Goal: Task Accomplishment & Management: Manage account settings

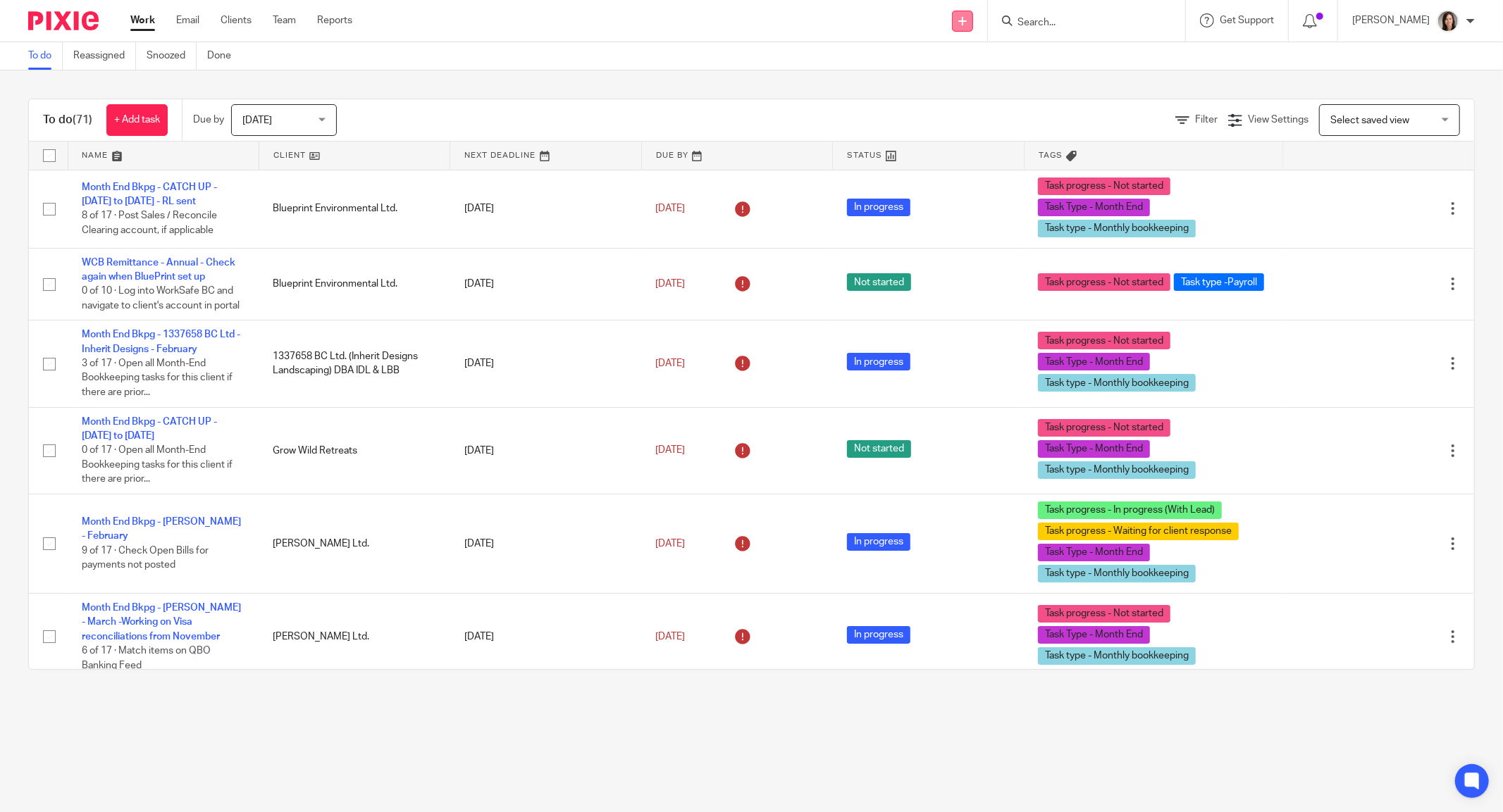
click at [973, 18] on link at bounding box center [962, 21] width 21 height 21
click at [1079, 90] on div "To do (71) + Add task Due by Today Today Today Tomorrow This week Next week Thi…" at bounding box center [752, 384] width 1503 height 627
click at [1110, 19] on input "Search" at bounding box center [1079, 23] width 127 height 13
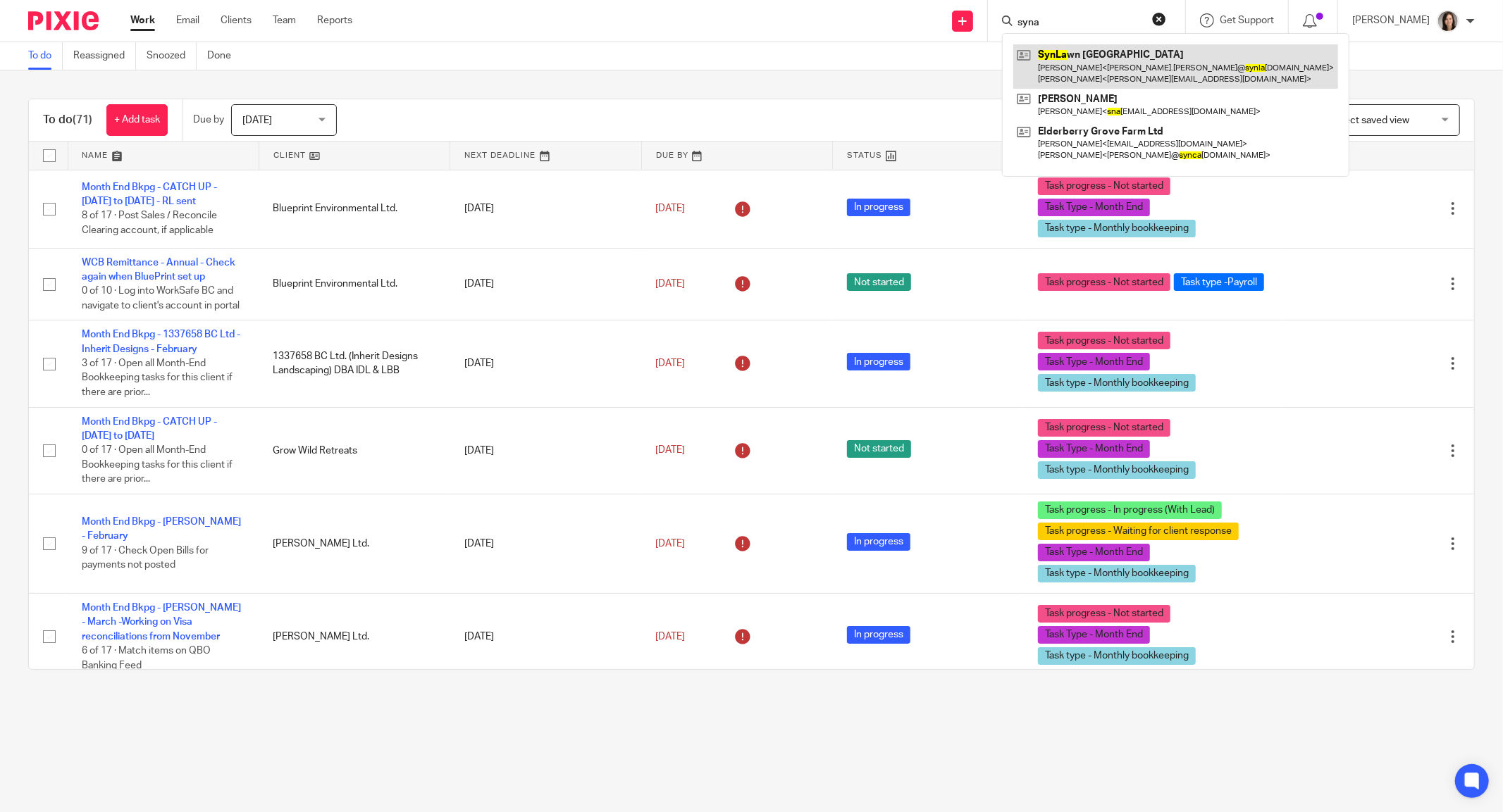
type input "syna"
click at [1117, 54] on link at bounding box center [1175, 66] width 324 height 44
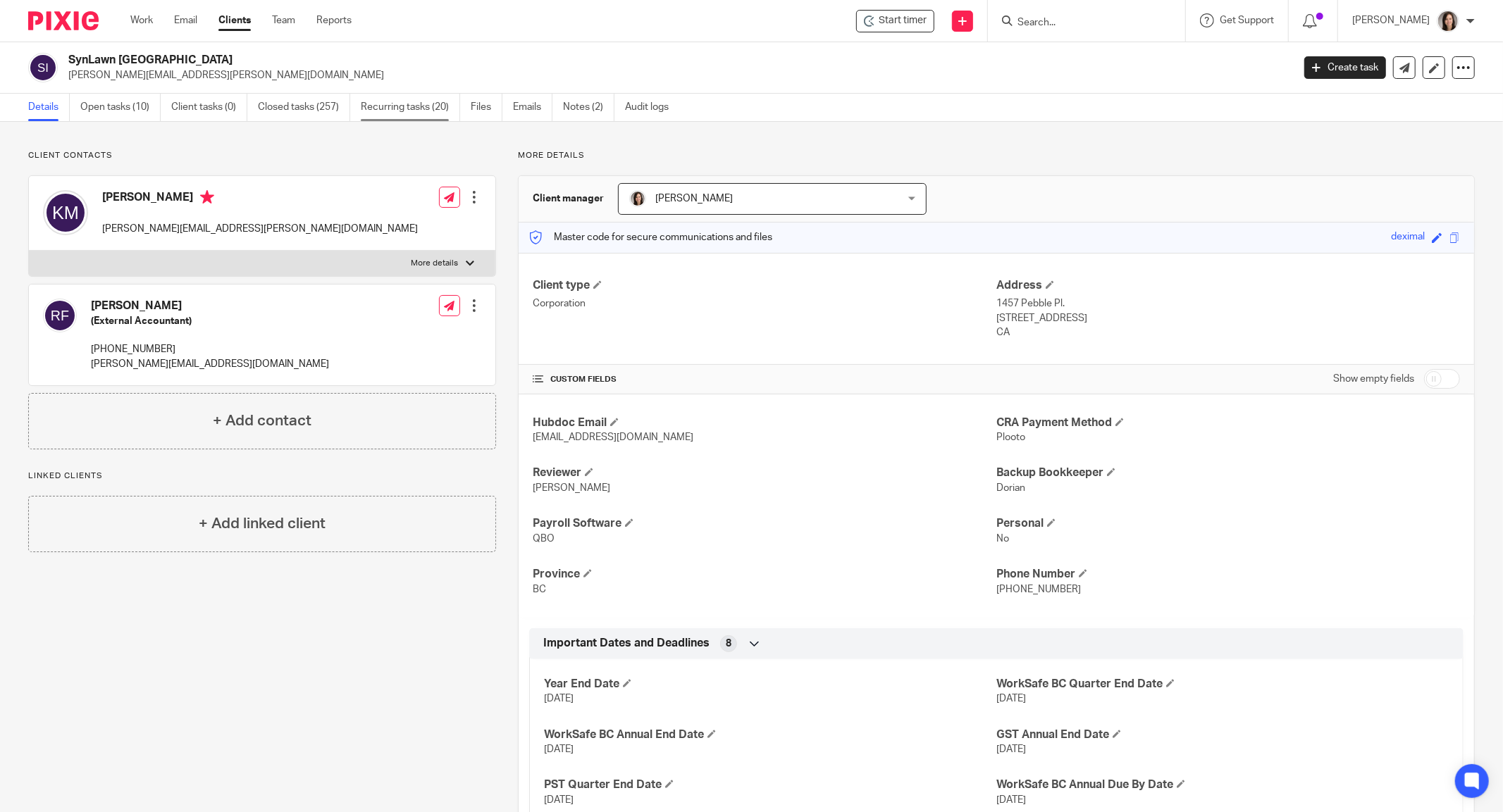
click at [410, 103] on link "Recurring tasks (20)" at bounding box center [410, 108] width 100 height 28
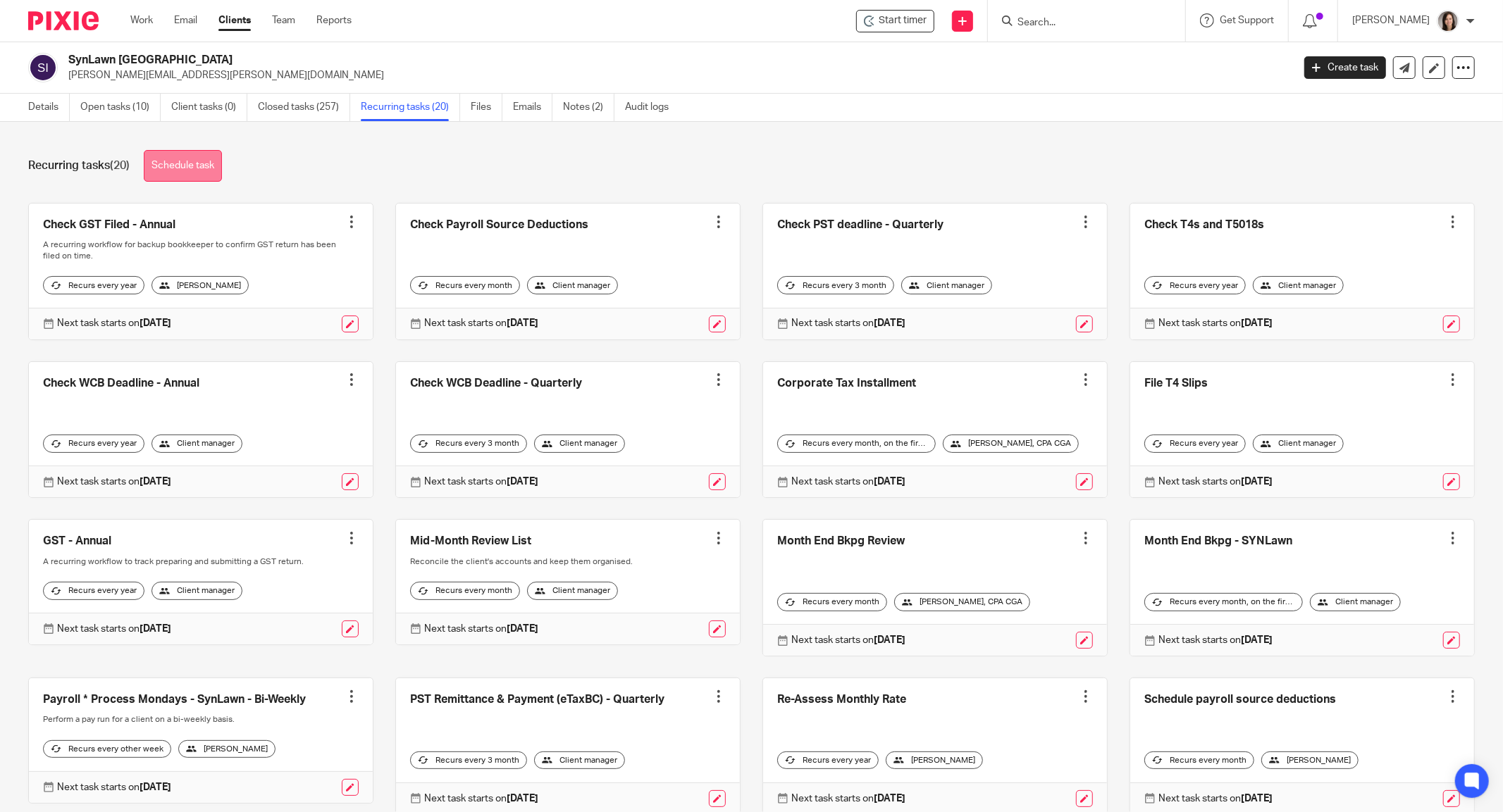
click at [185, 160] on link "Schedule task" at bounding box center [183, 166] width 78 height 32
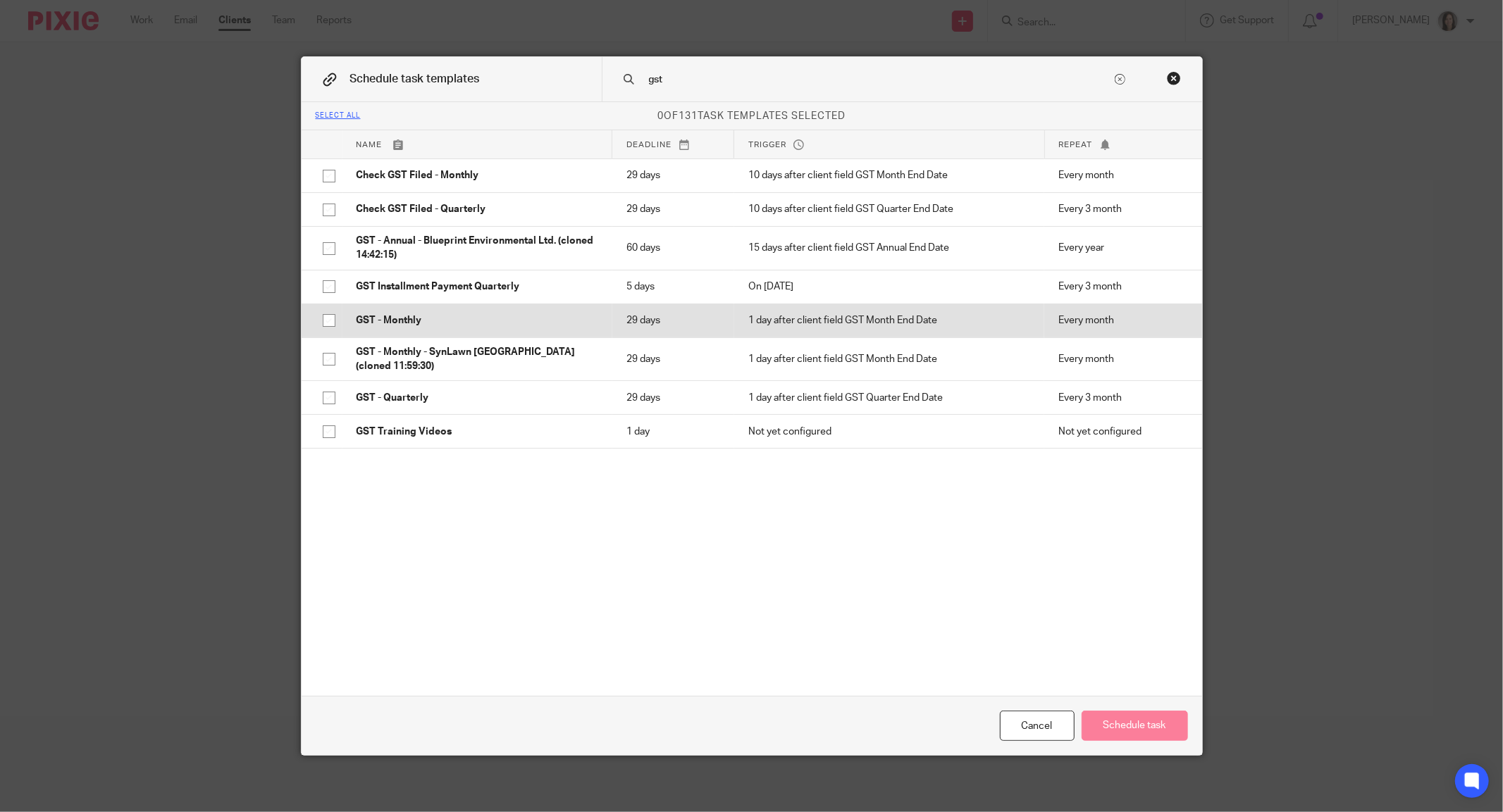
type input "gst"
click at [393, 321] on p "GST - Monthly" at bounding box center [477, 320] width 242 height 14
checkbox input "true"
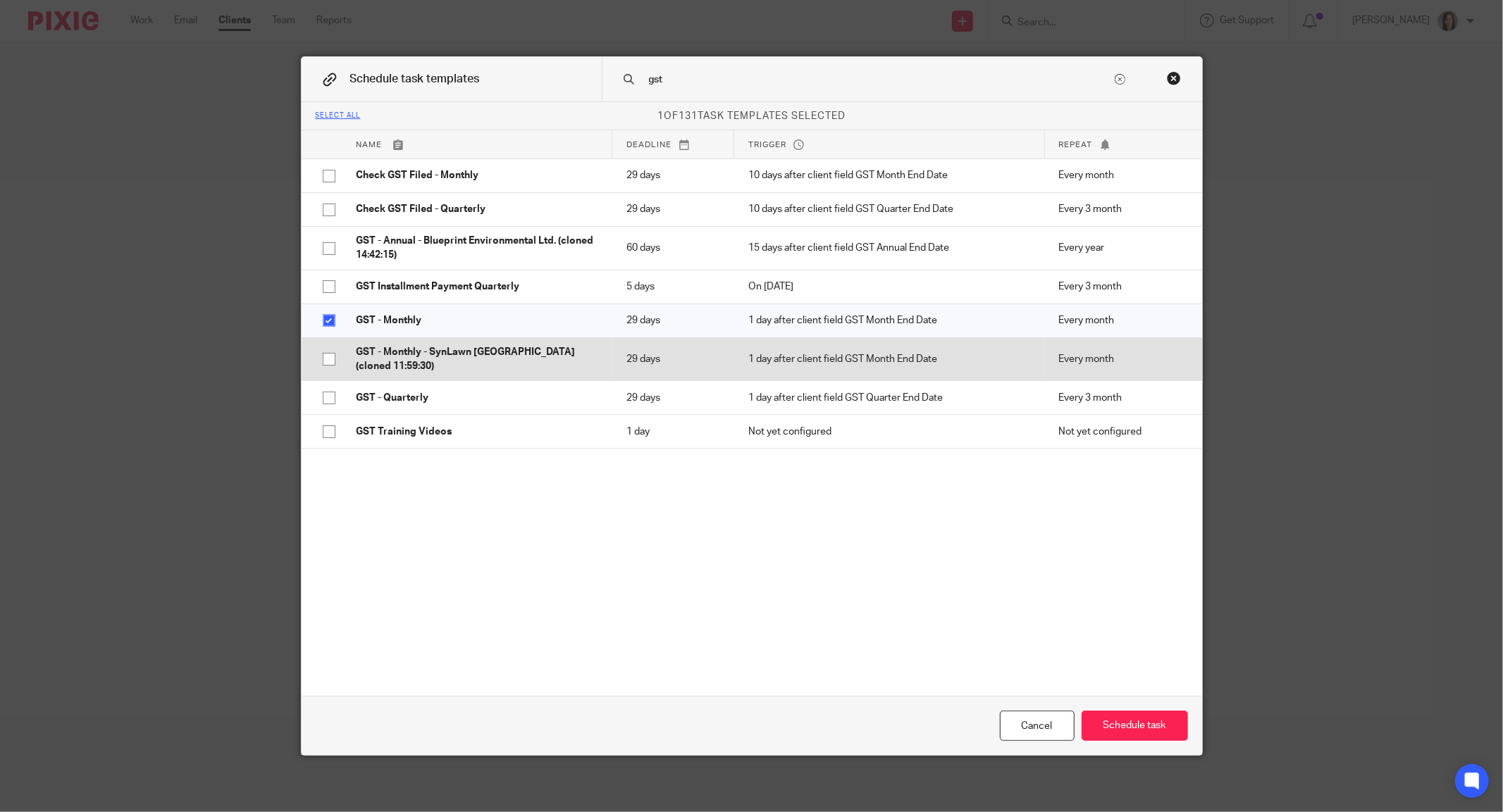
click at [499, 347] on p "GST - Monthly - SynLawn Vancouver Island (cloned 11:59:30)" at bounding box center [477, 359] width 242 height 29
checkbox input "true"
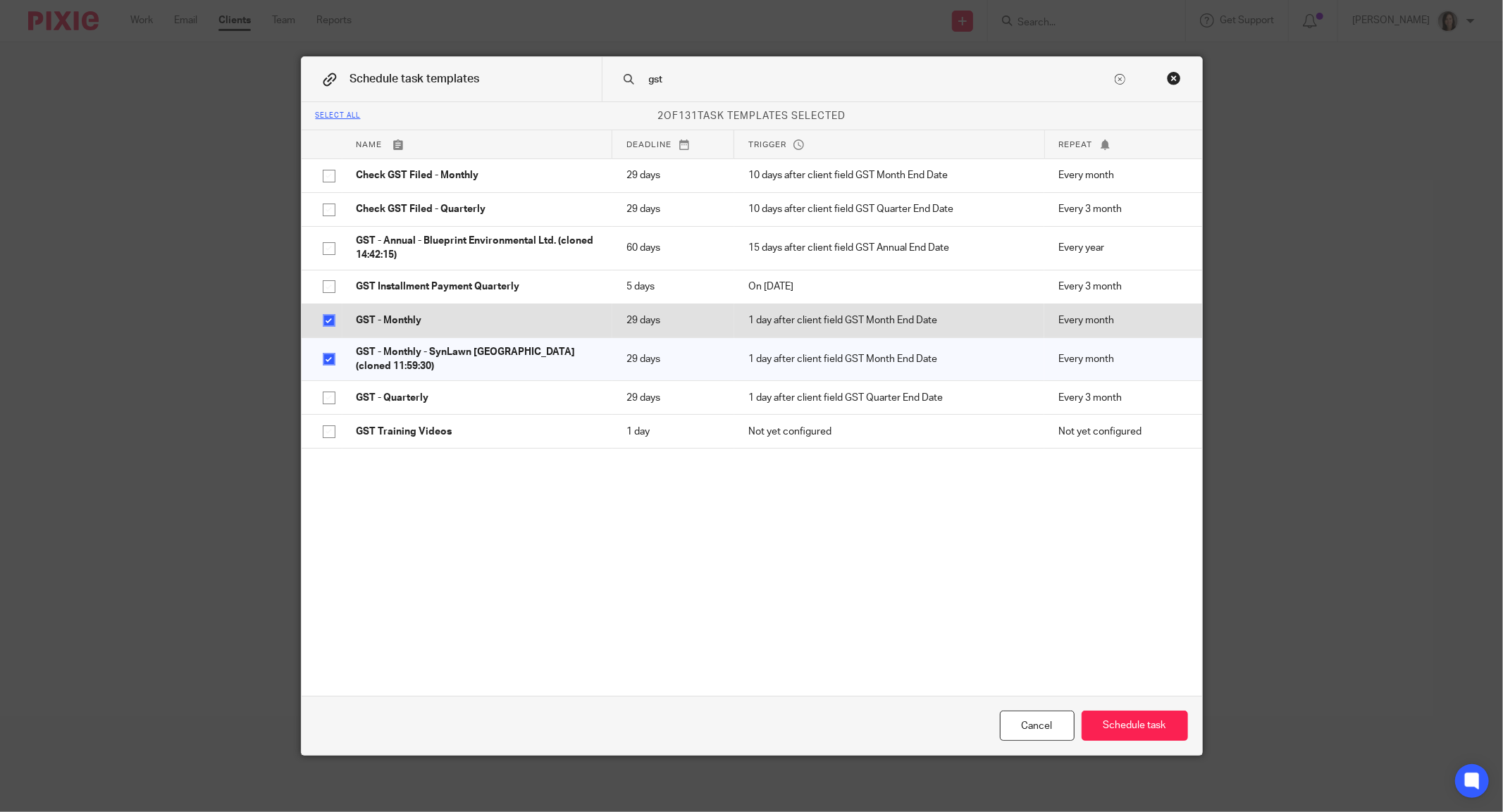
click at [319, 320] on input "checkbox" at bounding box center [328, 320] width 27 height 27
checkbox input "true"
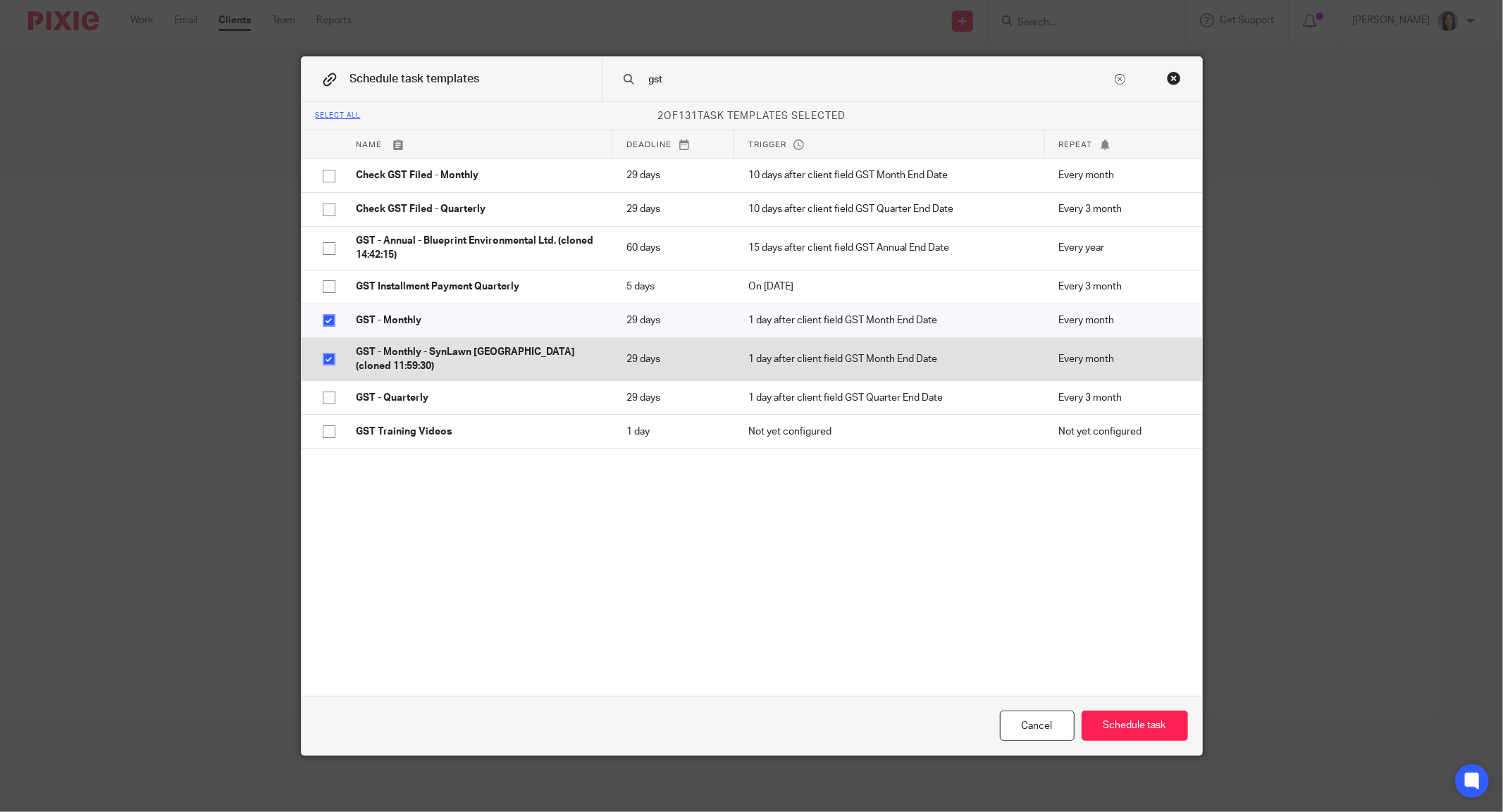
click at [321, 358] on input "checkbox" at bounding box center [328, 359] width 27 height 27
checkbox input "false"
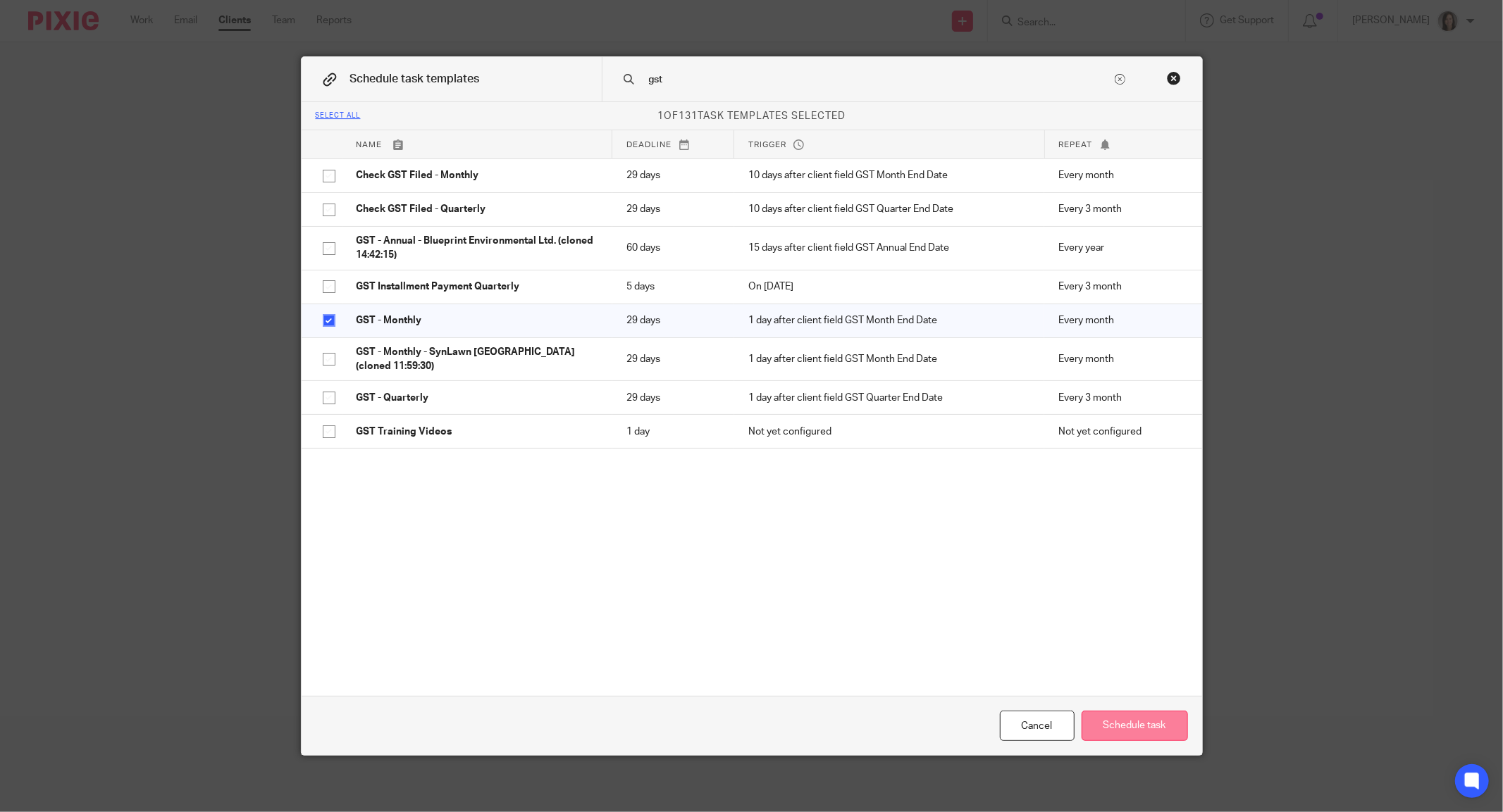
click at [1148, 728] on button "Schedule task" at bounding box center [1134, 725] width 107 height 30
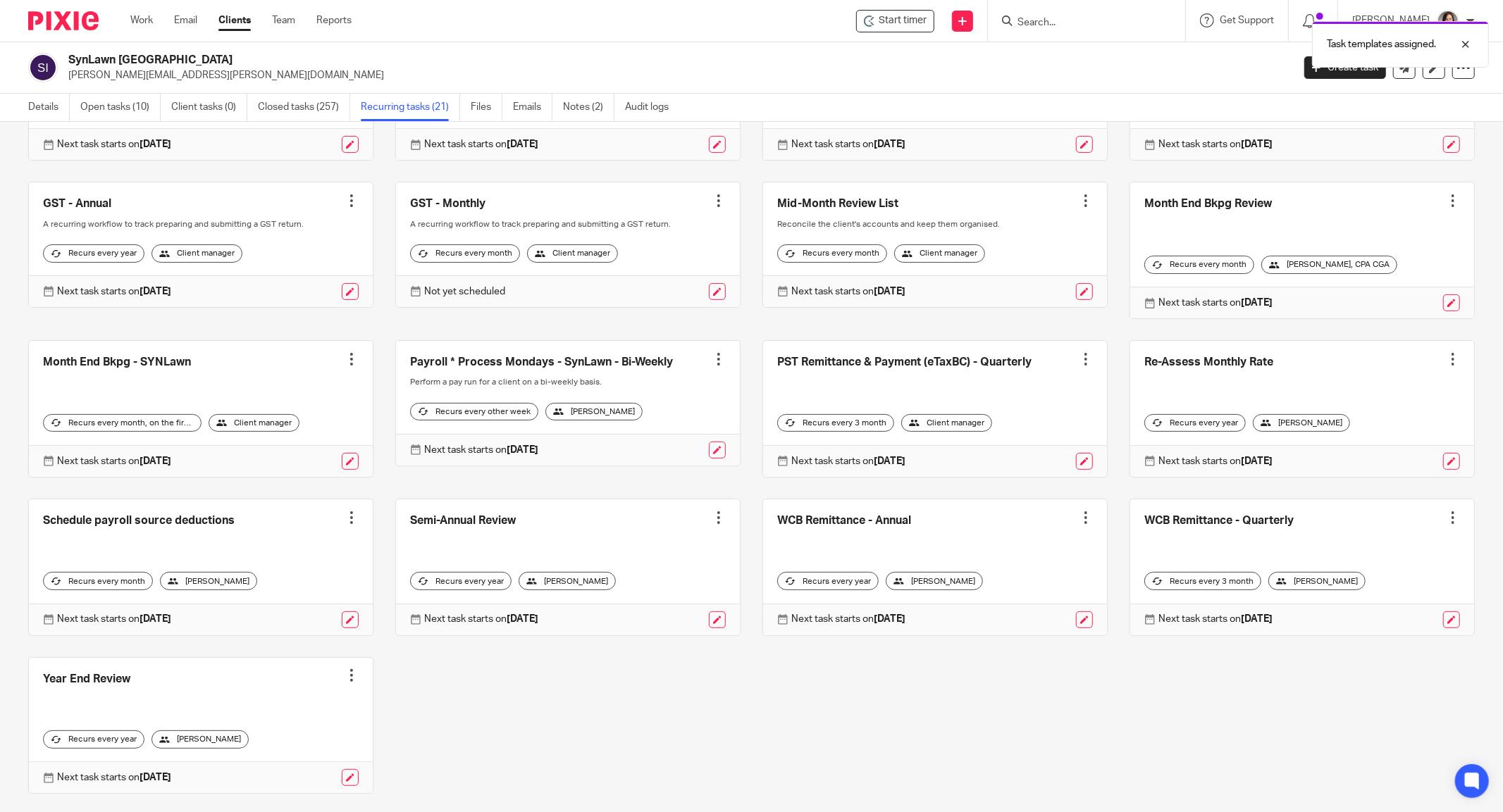
scroll to position [185, 0]
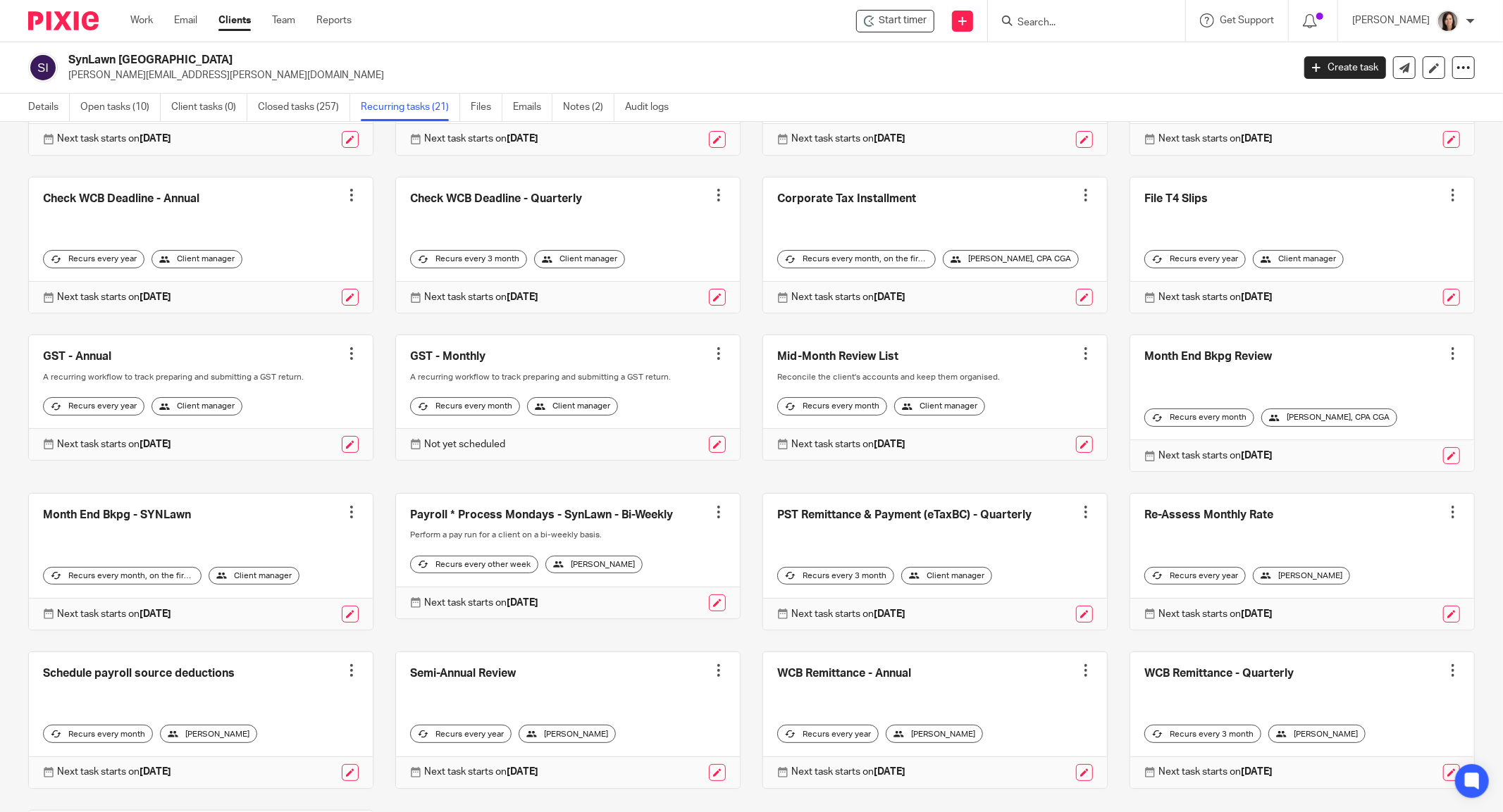
click at [449, 377] on link at bounding box center [568, 397] width 343 height 125
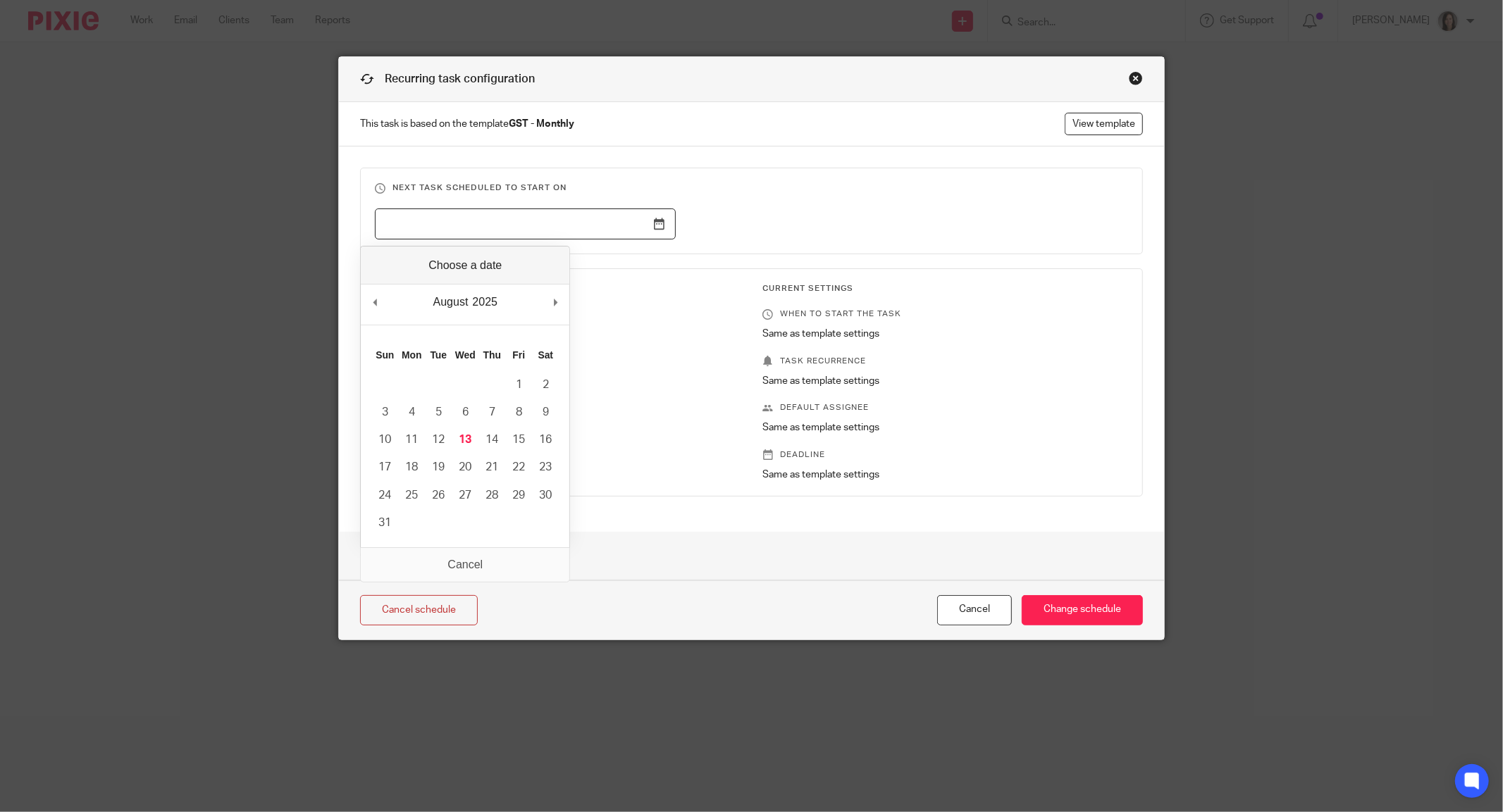
click at [656, 226] on input "Use the arrow keys to pick a date" at bounding box center [524, 224] width 300 height 32
type input "[DATE]"
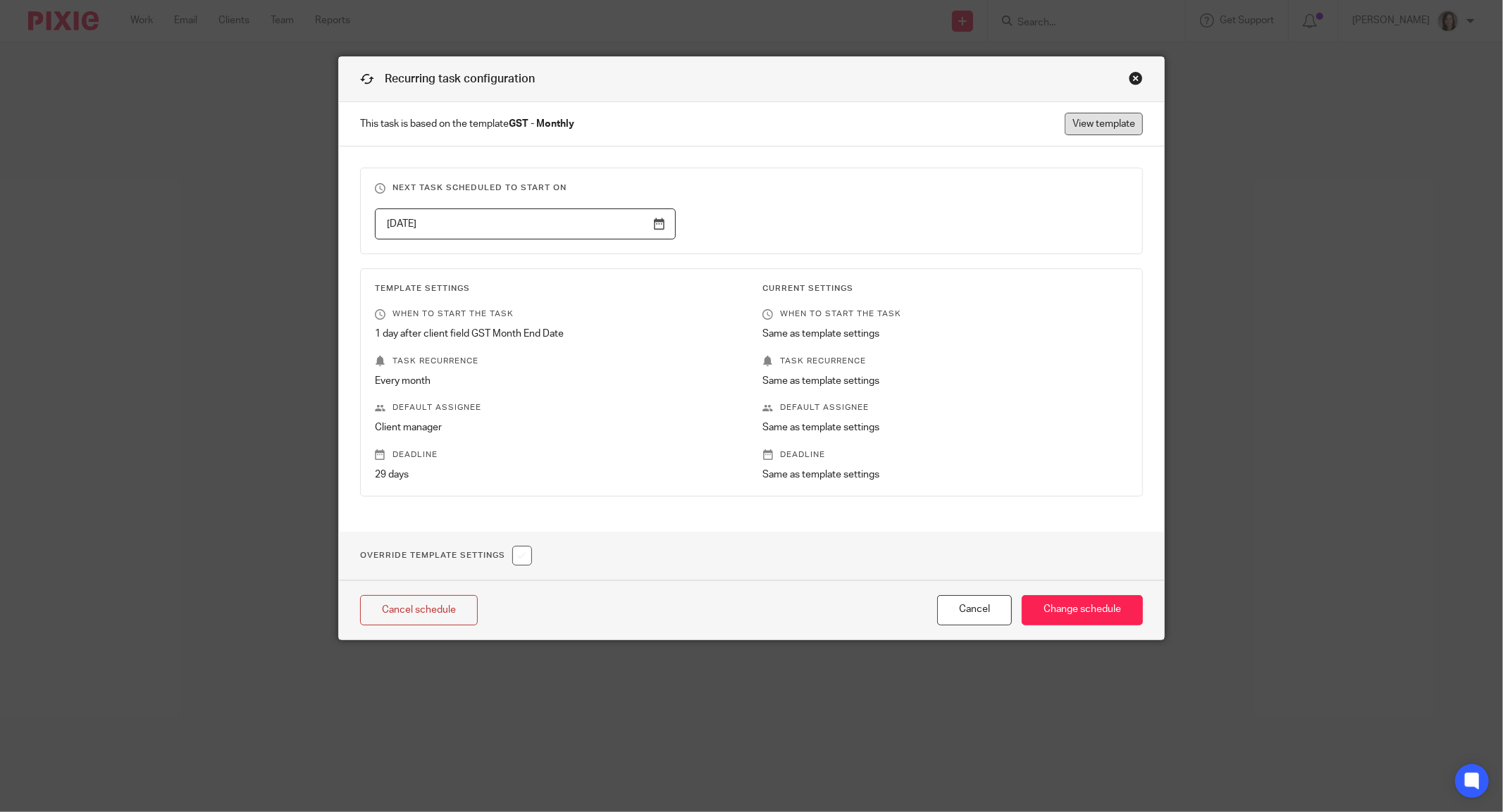
click at [1089, 128] on link "View template" at bounding box center [1103, 124] width 78 height 23
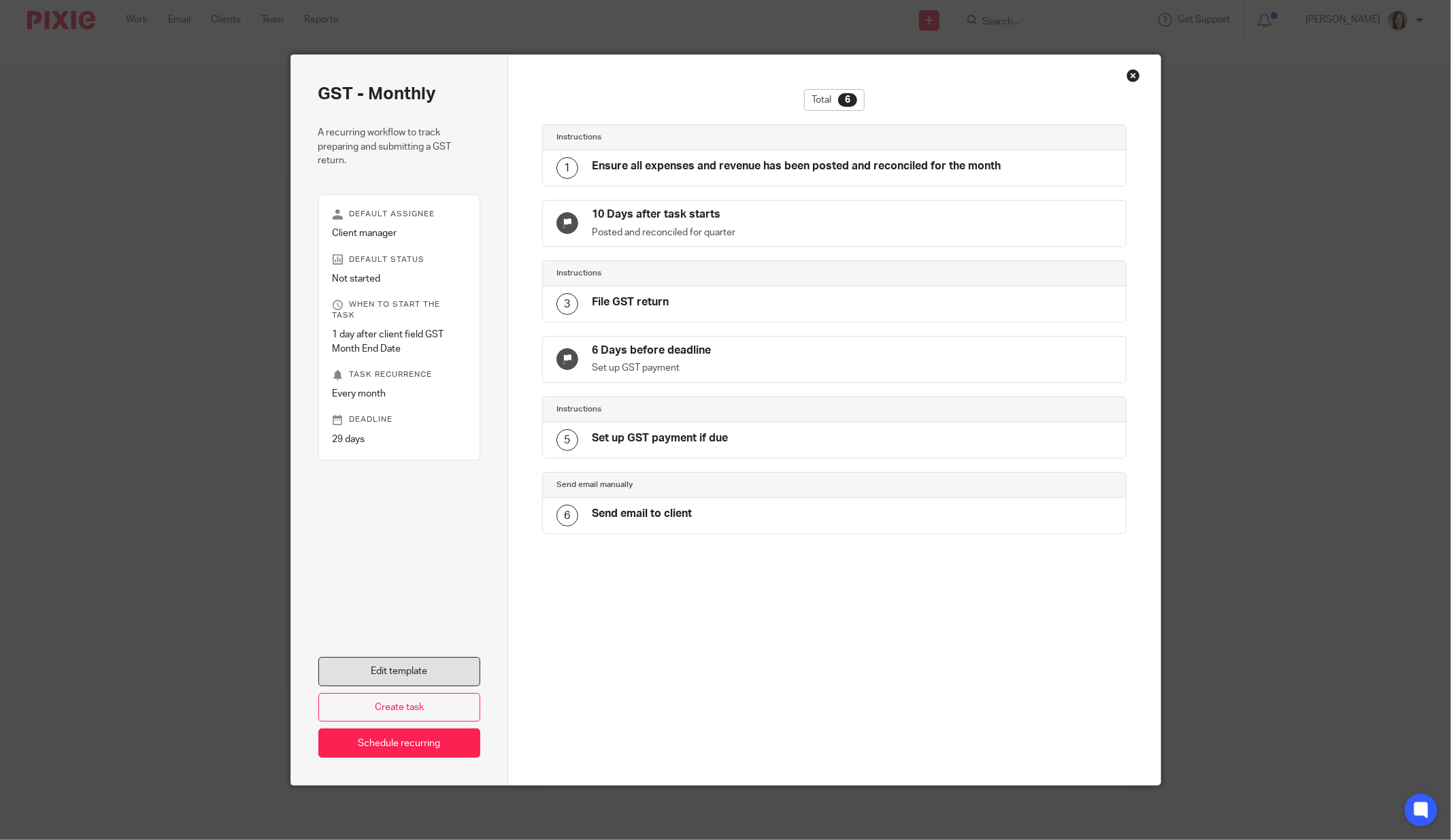
click at [425, 671] on link "Edit template" at bounding box center [399, 671] width 163 height 29
